Goal: Task Accomplishment & Management: Use online tool/utility

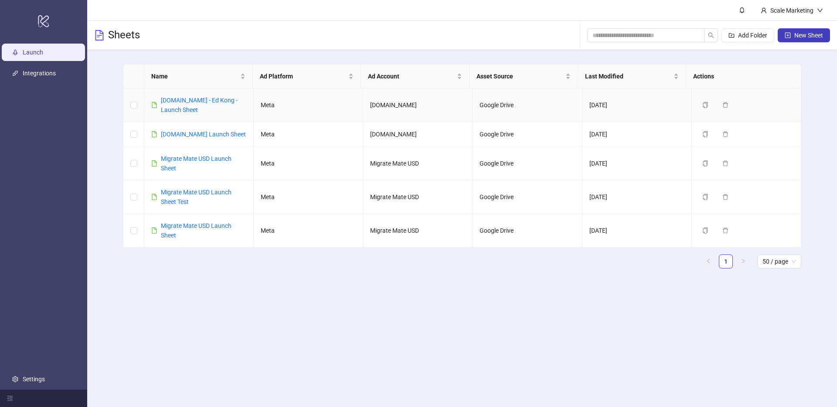
click at [188, 96] on div "[DOMAIN_NAME] - Ed Kong - Launch Sheet" at bounding box center [203, 104] width 85 height 19
click at [189, 99] on link "[DOMAIN_NAME] - Ed Kong - Launch Sheet" at bounding box center [199, 105] width 77 height 17
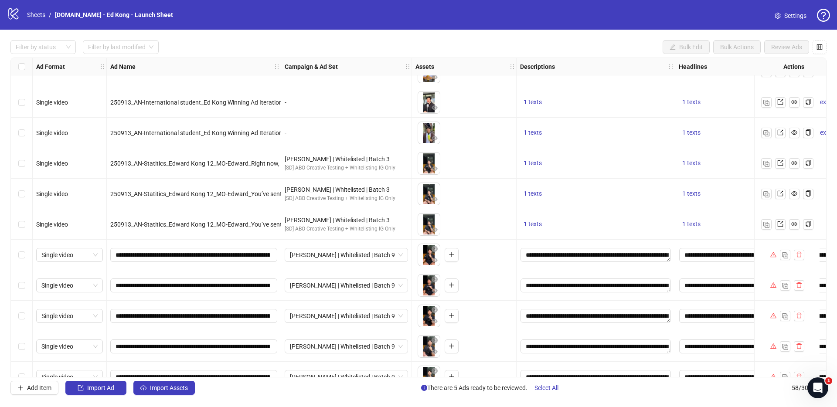
scroll to position [294, 0]
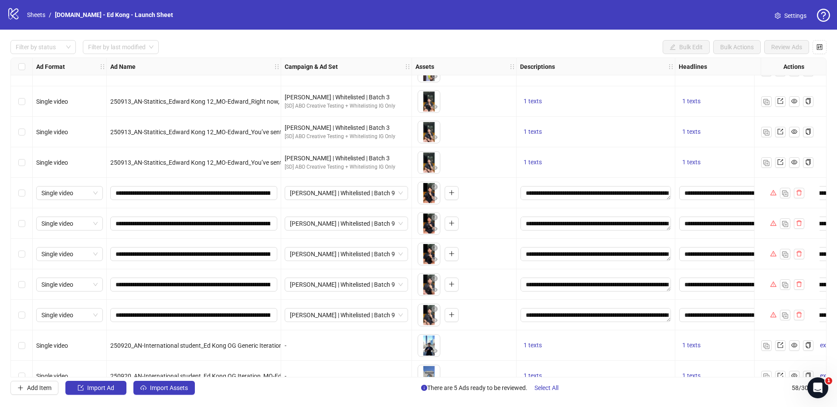
click at [772, 194] on icon "warning" at bounding box center [773, 192] width 6 height 5
click at [17, 316] on div "Select row 18" at bounding box center [22, 315] width 22 height 31
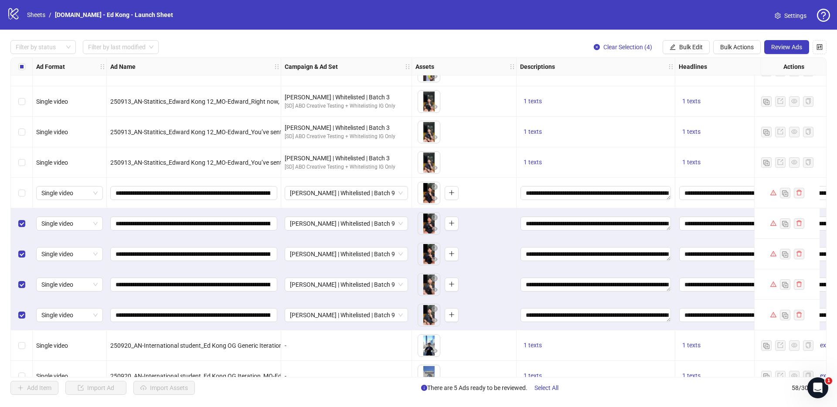
click at [25, 193] on div "Select row 14" at bounding box center [22, 193] width 22 height 31
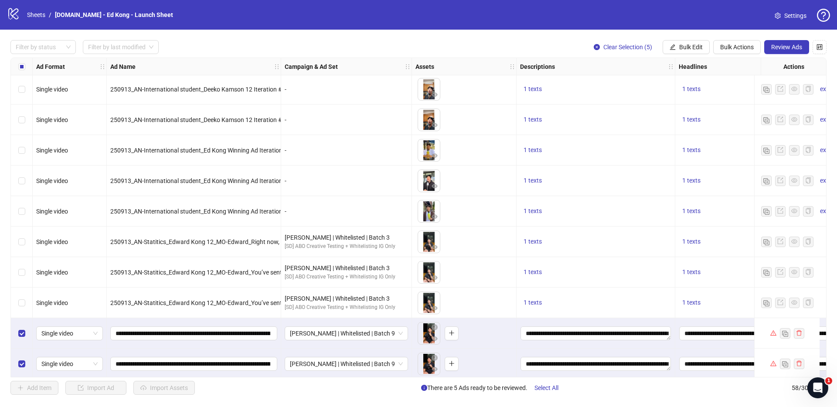
scroll to position [0, 0]
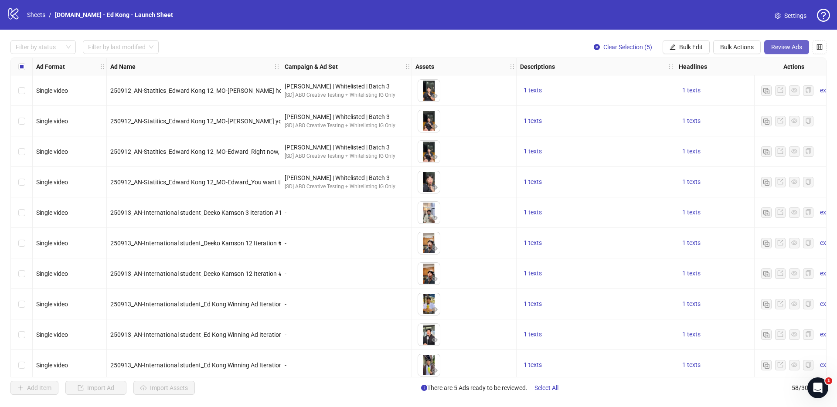
click at [788, 48] on span "Review Ads" at bounding box center [786, 47] width 31 height 7
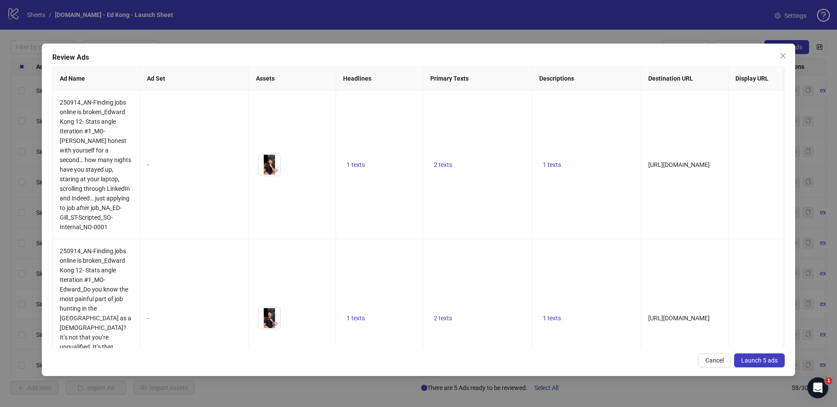
click at [759, 362] on span "Launch 5 ads" at bounding box center [759, 360] width 37 height 7
